Goal: Answer question/provide support: Share knowledge or assist other users

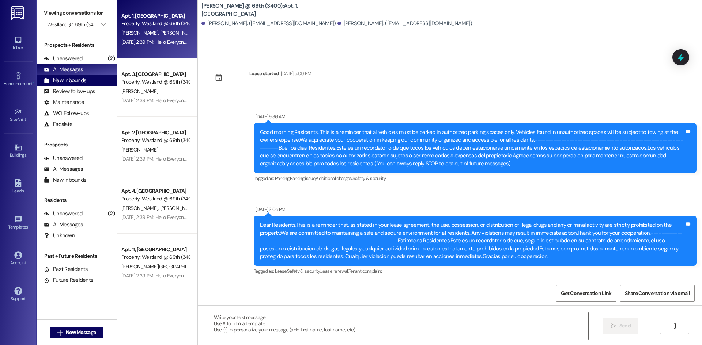
scroll to position [819, 0]
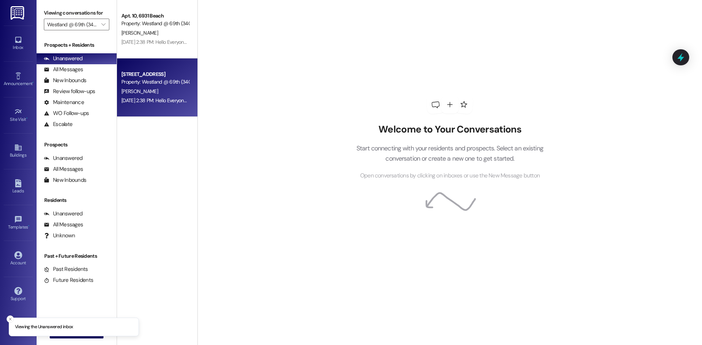
click at [174, 86] on div "Apt. 6, 6941 Beach Property: [GEOGRAPHIC_DATA] @ 69th (3400)" at bounding box center [155, 78] width 69 height 17
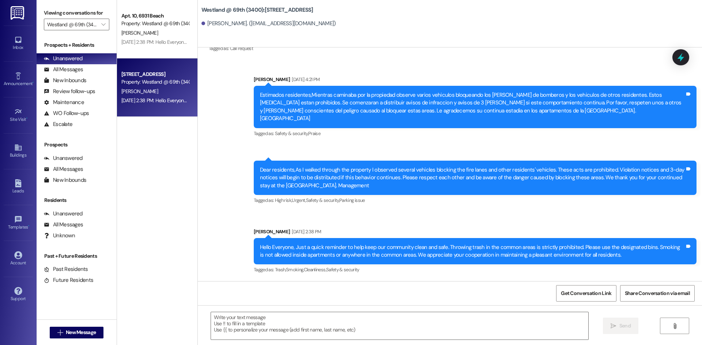
scroll to position [2762, 0]
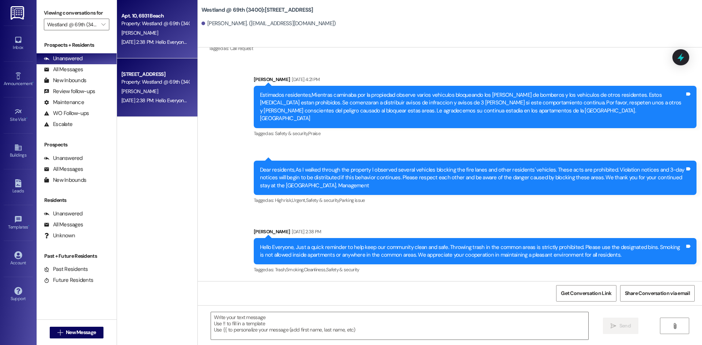
click at [149, 33] on div "[PERSON_NAME]" at bounding box center [155, 33] width 69 height 9
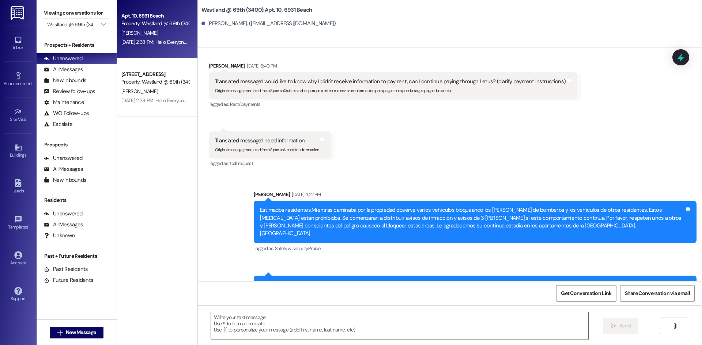
scroll to position [2176, 0]
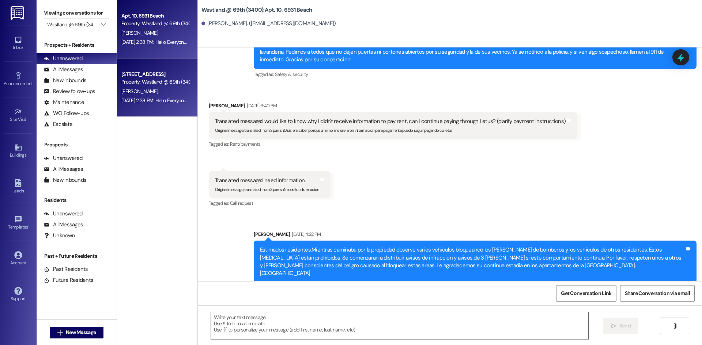
click at [149, 96] on div "[DATE] 2:38 PM: Hello Everyone, Just a quick reminder to help keep our communit…" at bounding box center [155, 100] width 69 height 9
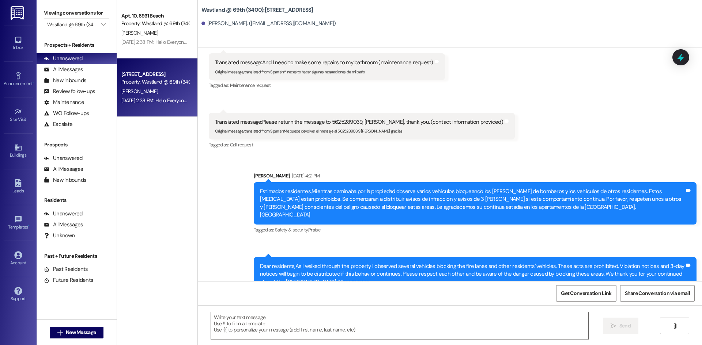
scroll to position [2762, 0]
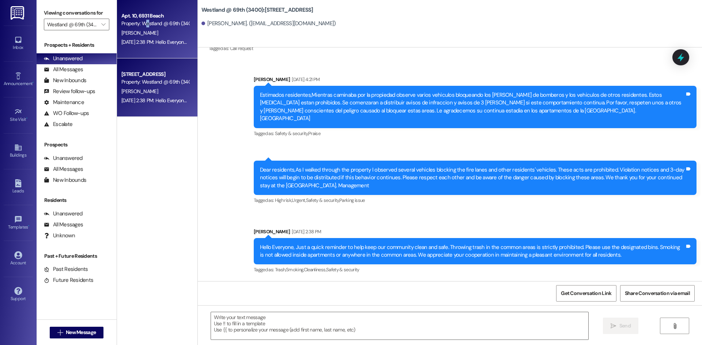
click at [147, 23] on div "Property: Westland @ 69th (3400)" at bounding box center [155, 24] width 68 height 8
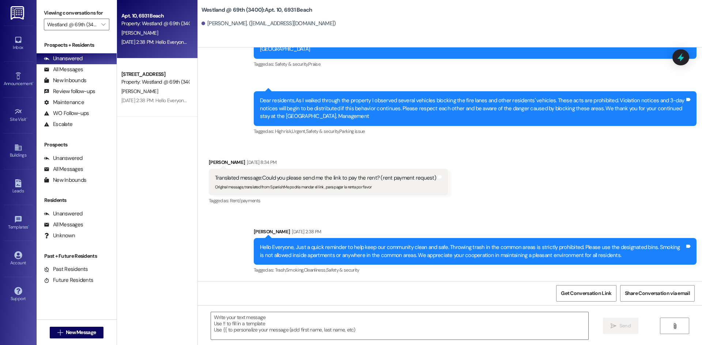
scroll to position [2408, 0]
click at [104, 24] on icon "" at bounding box center [103, 25] width 4 height 6
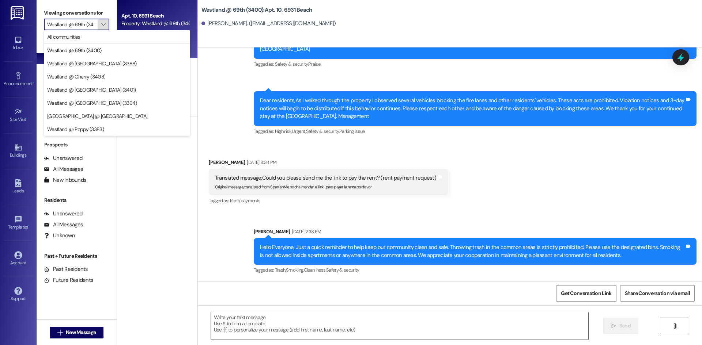
scroll to position [0, 4]
click at [103, 127] on span "Westland @ Poppy (3383)" at bounding box center [75, 129] width 57 height 7
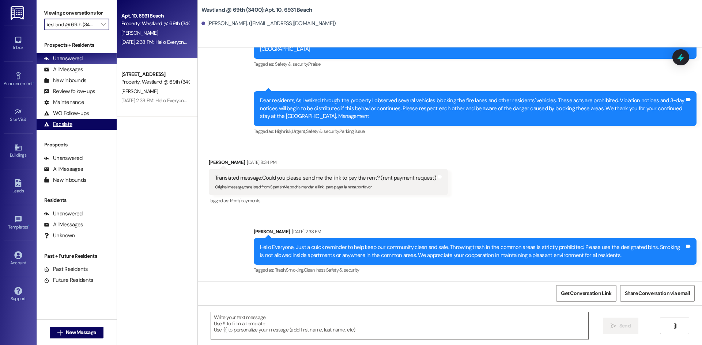
type input "Westland @ Poppy (3383)"
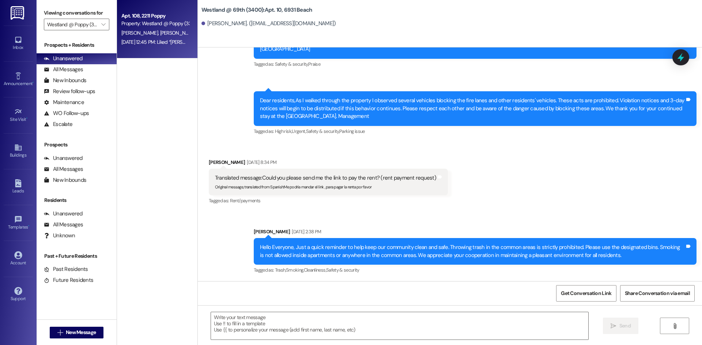
click at [198, 35] on span "[PERSON_NAME]" at bounding box center [216, 33] width 37 height 7
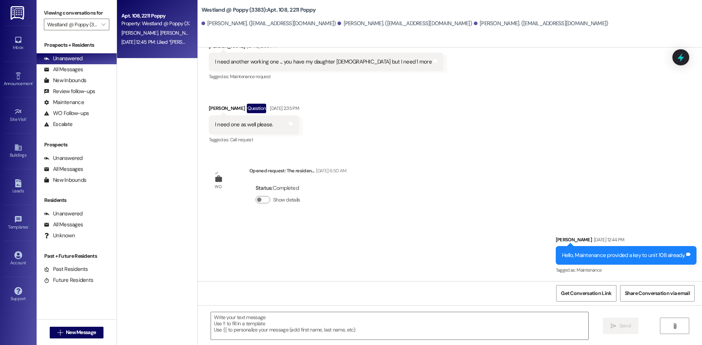
scroll to position [6474, 0]
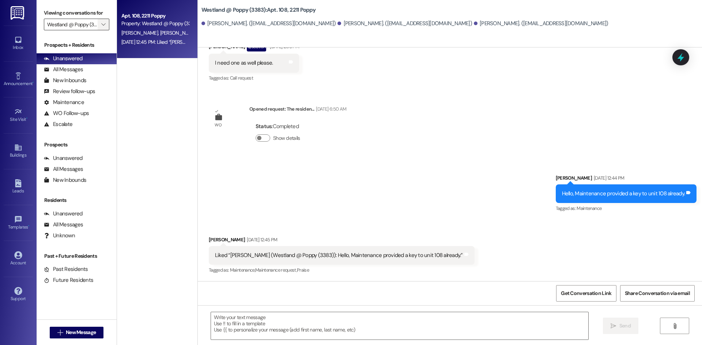
click at [102, 29] on span "" at bounding box center [103, 25] width 7 height 12
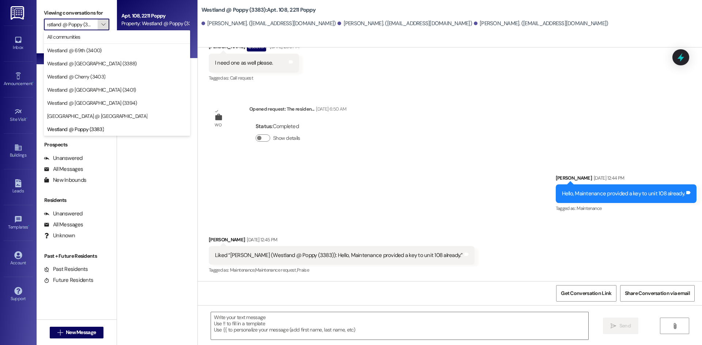
scroll to position [0, 0]
click at [102, 29] on span "" at bounding box center [103, 25] width 7 height 12
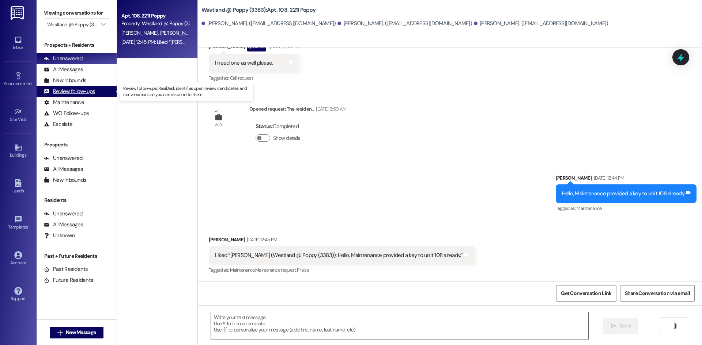
click at [81, 95] on div "Review follow-ups" at bounding box center [69, 92] width 51 height 8
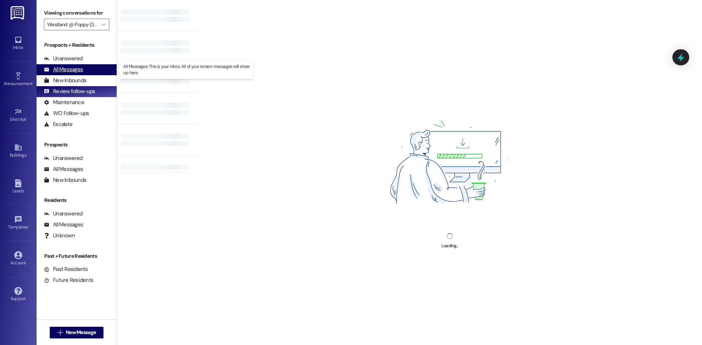
click at [73, 68] on div "All Messages" at bounding box center [63, 70] width 39 height 8
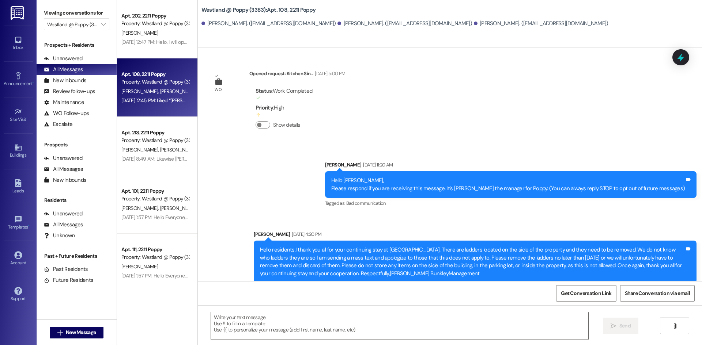
scroll to position [6474, 0]
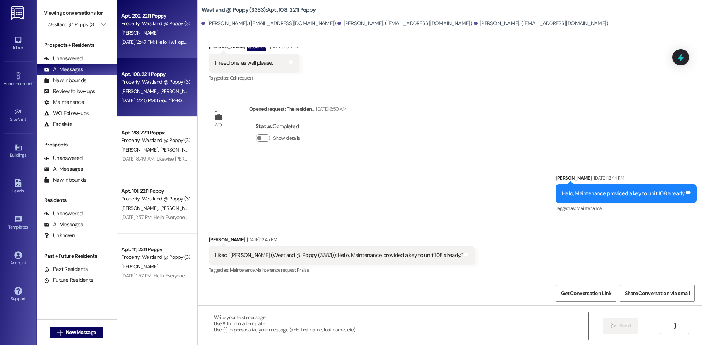
click at [140, 24] on div "Property: Westland @ Poppy (3383)" at bounding box center [155, 24] width 68 height 8
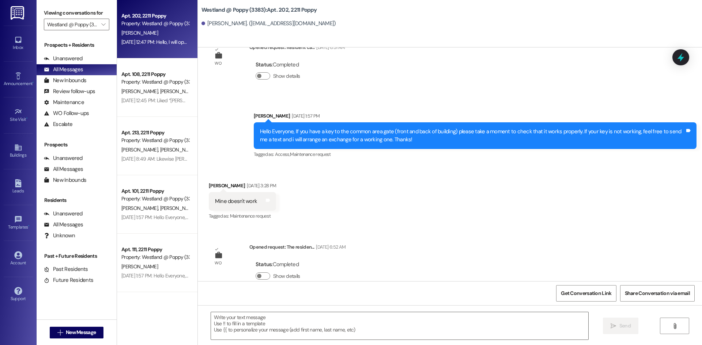
scroll to position [209, 0]
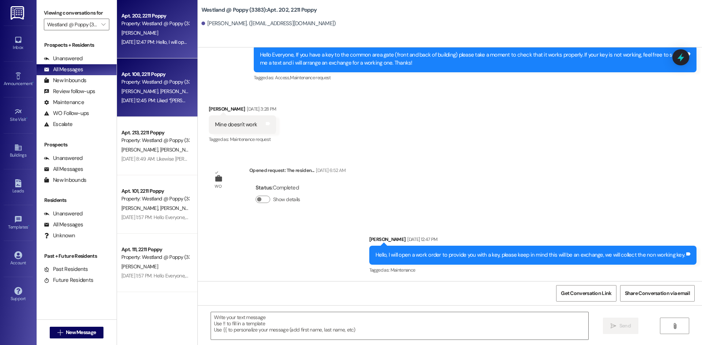
click at [153, 84] on div "Property: Westland @ Poppy (3383)" at bounding box center [155, 82] width 68 height 8
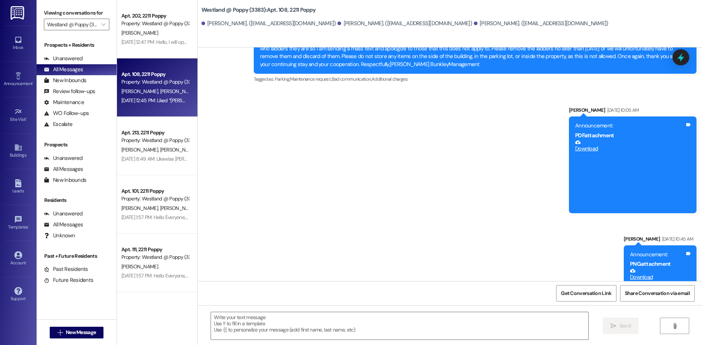
scroll to position [6474, 0]
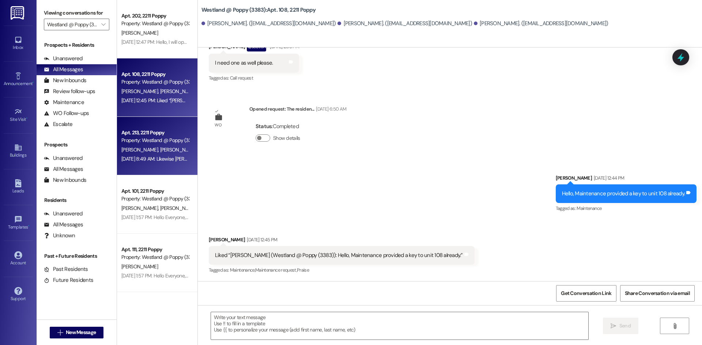
click at [175, 143] on div "Property: Westland @ Poppy (3383)" at bounding box center [155, 141] width 68 height 8
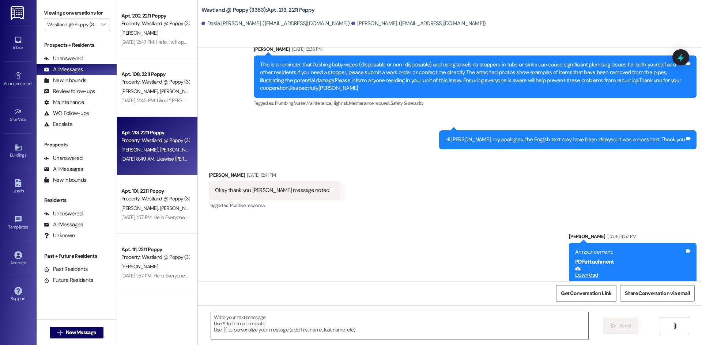
scroll to position [7298, 0]
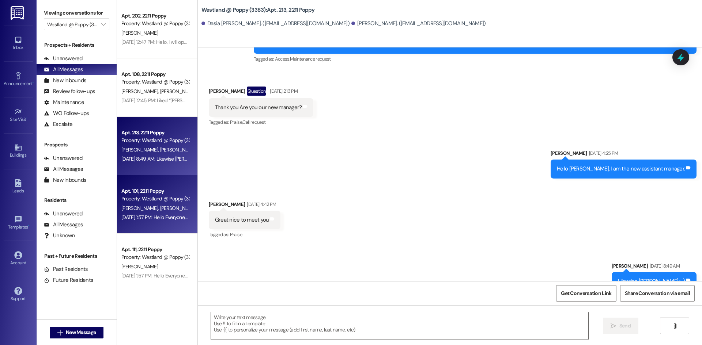
click at [181, 206] on div "[PERSON_NAME] [PERSON_NAME]" at bounding box center [155, 208] width 69 height 9
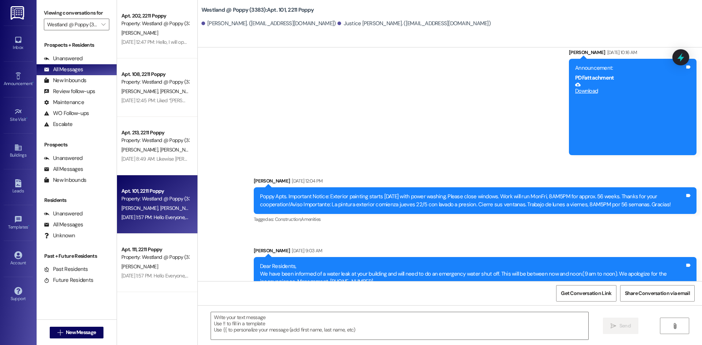
scroll to position [4036, 0]
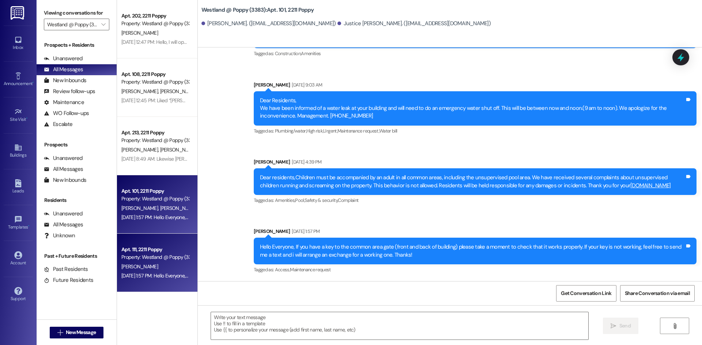
click at [150, 247] on div "Apt. 111, 2211 Poppy" at bounding box center [155, 250] width 68 height 8
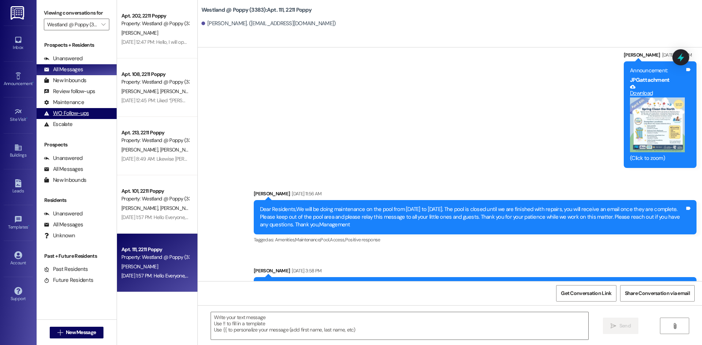
scroll to position [7826, 0]
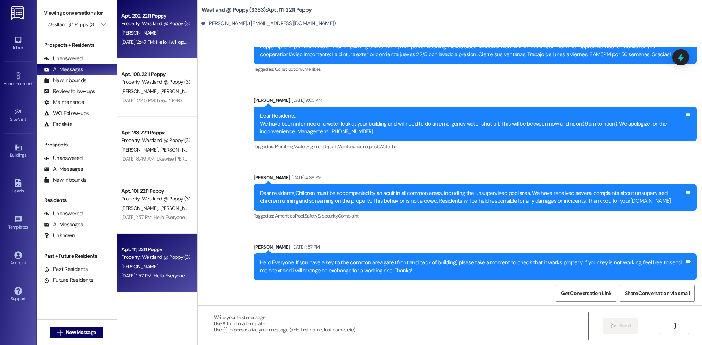
click at [151, 23] on div "Property: Westland @ Poppy (3383)" at bounding box center [155, 24] width 68 height 8
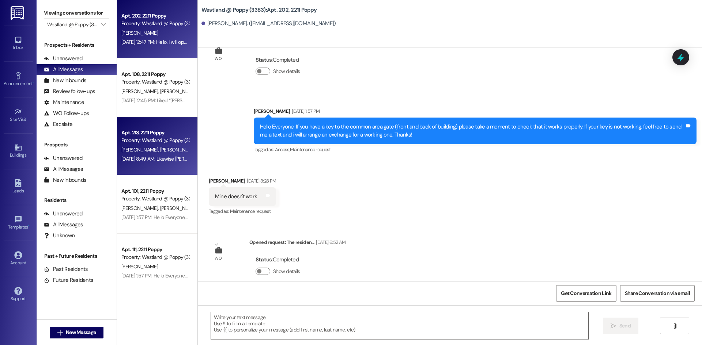
scroll to position [78, 0]
